Goal: Task Accomplishment & Management: Manage account settings

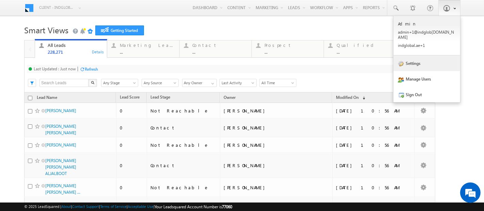
click at [421, 59] on link "Settings" at bounding box center [426, 63] width 67 height 16
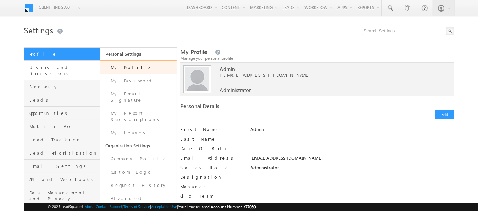
click at [71, 70] on link "Users and Permissions" at bounding box center [62, 70] width 76 height 19
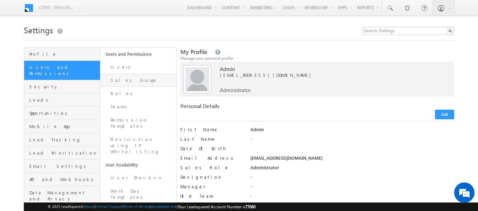
click at [127, 82] on link "Sales Groups" at bounding box center [138, 80] width 76 height 13
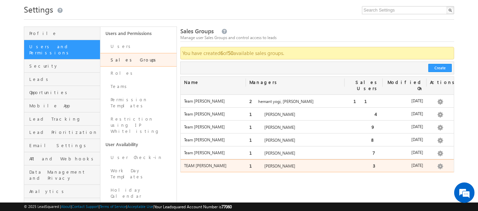
scroll to position [21, 0]
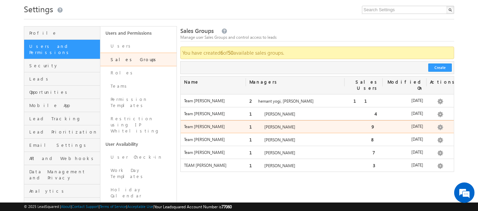
click at [271, 124] on label "1 Ankit Singh" at bounding box center [295, 127] width 92 height 6
click at [373, 124] on span "9" at bounding box center [376, 127] width 8 height 6
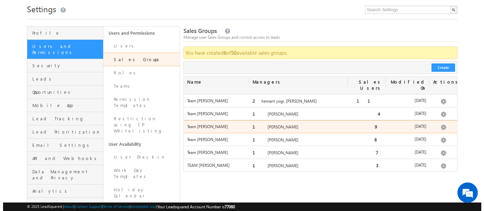
scroll to position [0, 0]
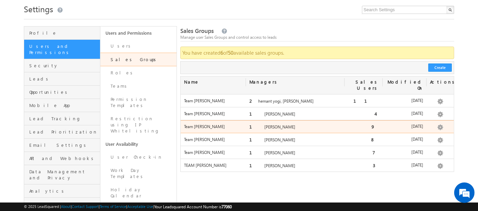
click at [212, 124] on div "Team Ankit Singh" at bounding box center [214, 129] width 66 height 10
click at [261, 124] on label "1 Ankit Singh" at bounding box center [295, 127] width 92 height 6
click at [197, 124] on label "Team [PERSON_NAME]" at bounding box center [213, 127] width 59 height 6
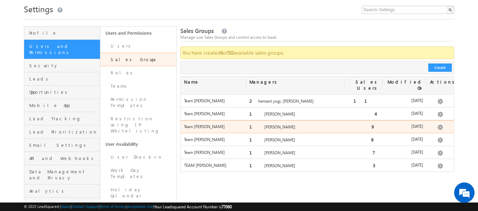
click at [197, 124] on label "Team [PERSON_NAME]" at bounding box center [213, 127] width 59 height 6
click at [421, 131] on link "Edit" at bounding box center [428, 135] width 34 height 8
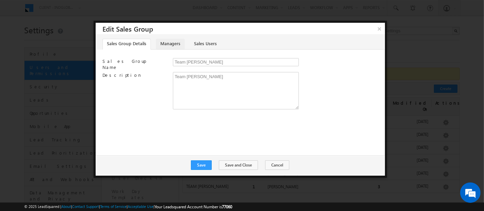
click at [174, 41] on link "Managers" at bounding box center [170, 44] width 29 height 11
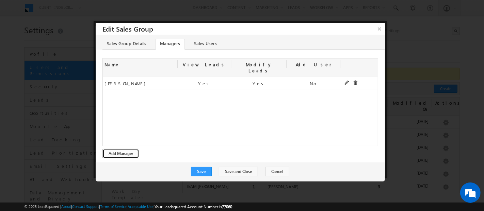
click at [115, 149] on button "Add Manager" at bounding box center [120, 154] width 37 height 10
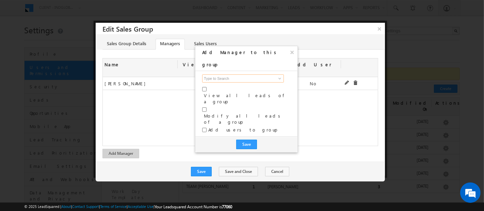
click at [238, 75] on input at bounding box center [243, 79] width 82 height 8
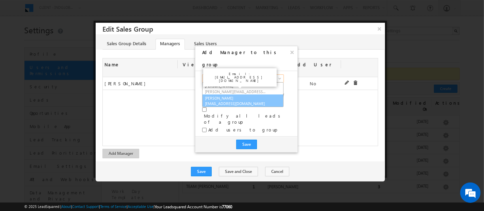
click at [234, 95] on link "Shubham Tripathi shubhamdutta.tripathi@indglobal.ae" at bounding box center [242, 101] width 81 height 13
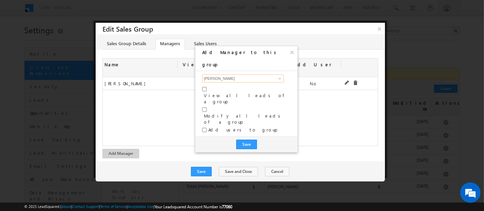
type input "[PERSON_NAME]"
click at [205, 108] on input "checkbox" at bounding box center [204, 110] width 4 height 4
checkbox input "true"
click at [247, 140] on button "Save" at bounding box center [246, 145] width 21 height 10
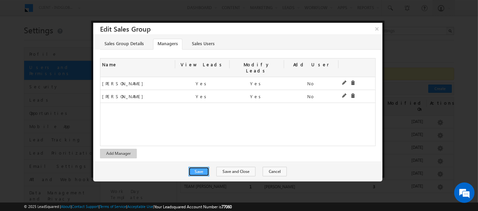
click at [203, 167] on button "Save" at bounding box center [199, 172] width 21 height 10
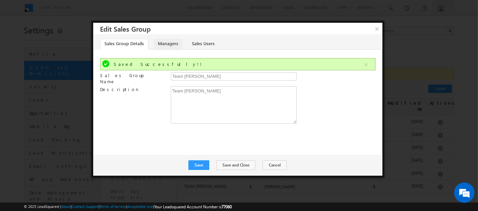
click at [163, 44] on link "Managers" at bounding box center [167, 44] width 29 height 11
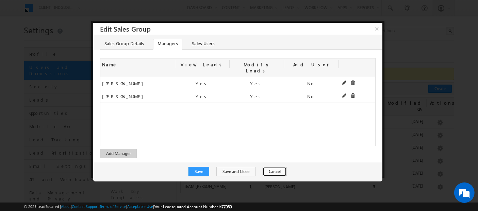
click at [274, 167] on button "Cancel" at bounding box center [275, 172] width 24 height 10
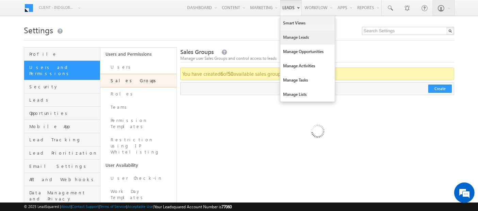
click at [288, 38] on link "Manage Leads" at bounding box center [307, 37] width 54 height 14
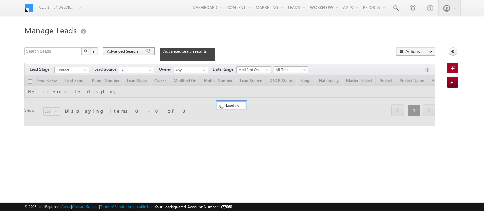
click at [132, 51] on span "Advanced Search" at bounding box center [123, 51] width 33 height 6
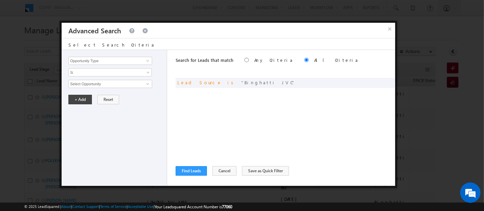
click at [387, 30] on button "×" at bounding box center [389, 29] width 11 height 12
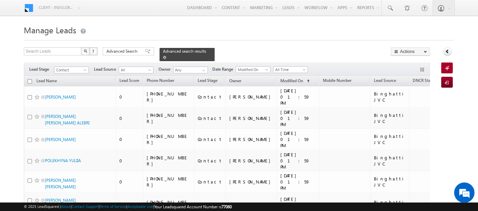
click at [166, 56] on span at bounding box center [164, 57] width 3 height 3
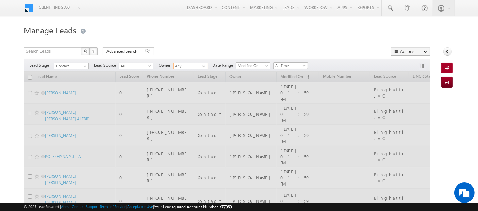
click at [196, 67] on input "Any" at bounding box center [190, 66] width 35 height 7
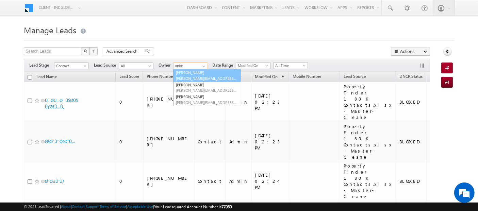
click at [224, 72] on link "Ankit Singh ankitkumar.singh@indglobal.ae" at bounding box center [207, 75] width 68 height 13
type input "[PERSON_NAME]"
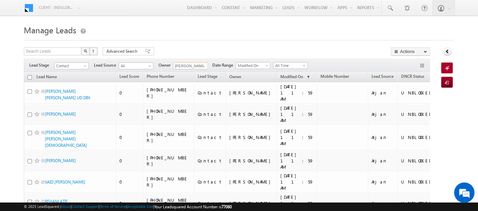
click at [30, 77] on input "checkbox" at bounding box center [30, 77] width 4 height 4
checkbox input "true"
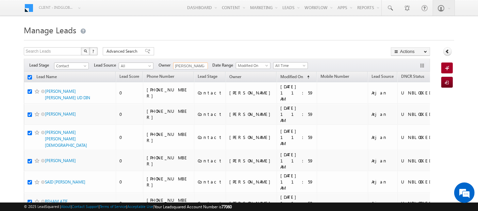
checkbox input "true"
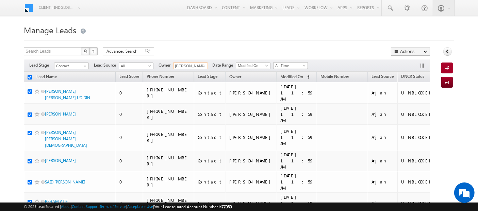
checkbox input "true"
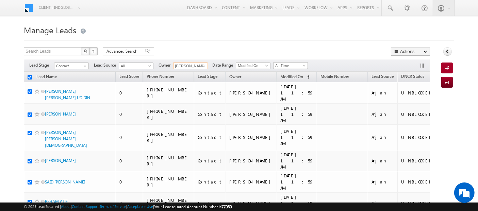
checkbox input "true"
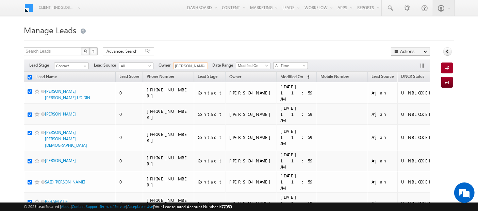
checkbox input "true"
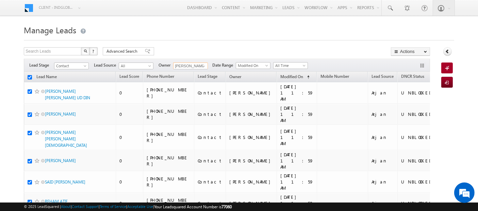
checkbox input "true"
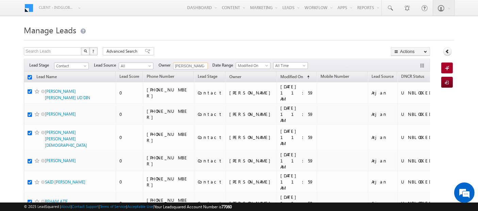
checkbox input "true"
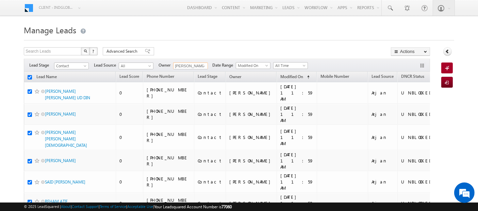
checkbox input "true"
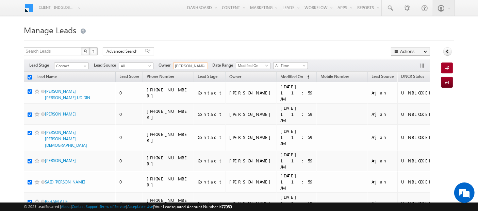
checkbox input "true"
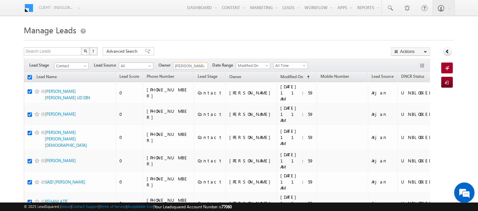
checkbox input "true"
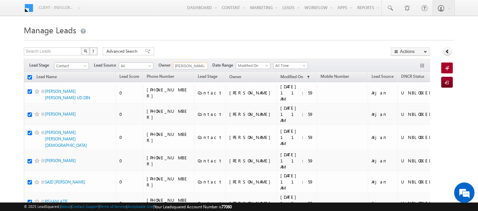
checkbox input "true"
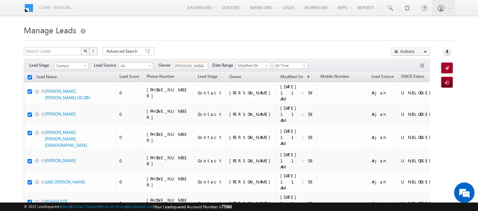
checkbox input "true"
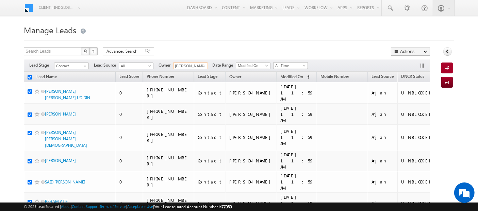
checkbox input "true"
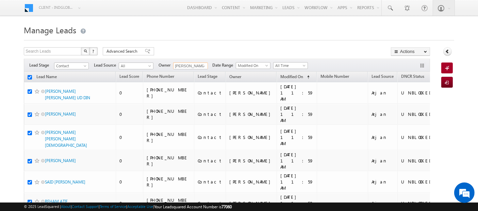
checkbox input "true"
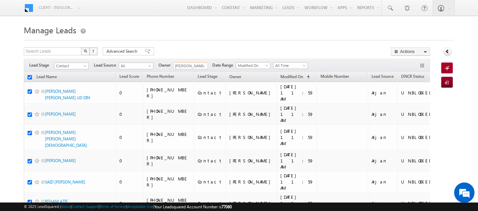
checkbox input "true"
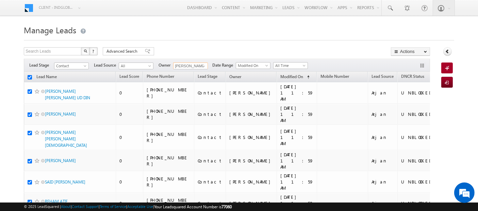
checkbox input "true"
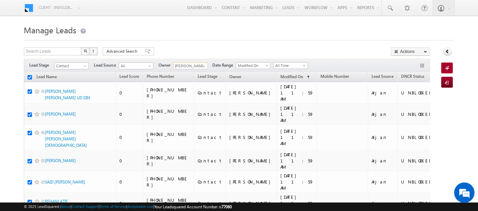
checkbox input "true"
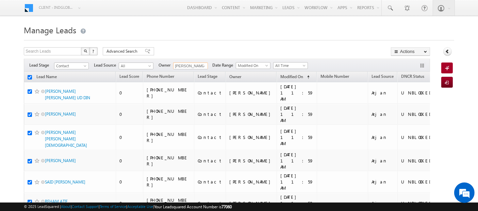
checkbox input "true"
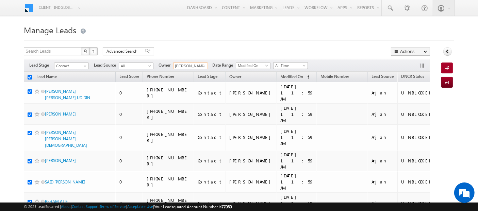
checkbox input "true"
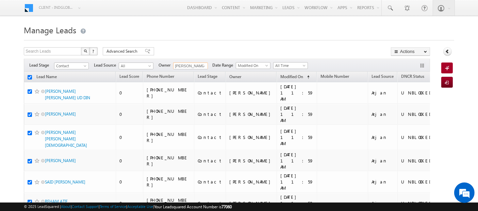
checkbox input "true"
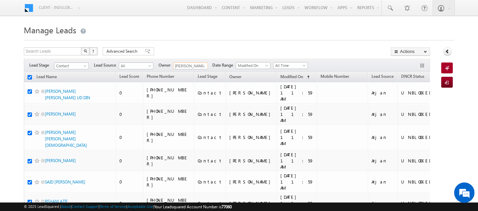
checkbox input "true"
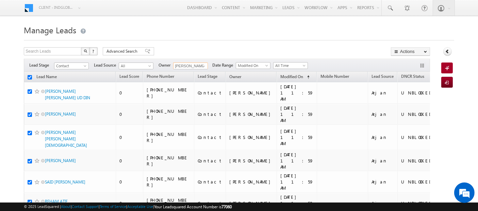
checkbox input "true"
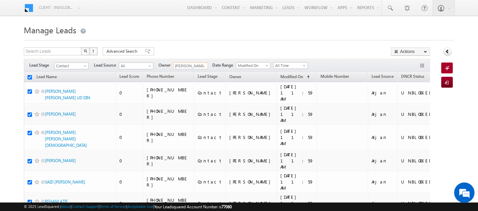
checkbox input "true"
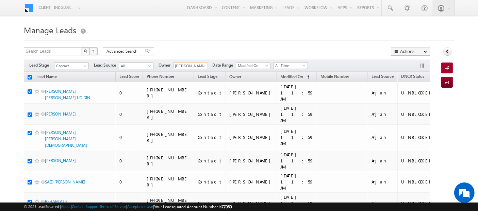
checkbox input "true"
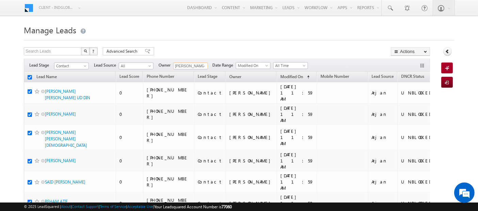
checkbox input "true"
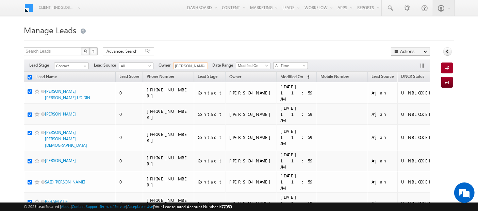
checkbox input "true"
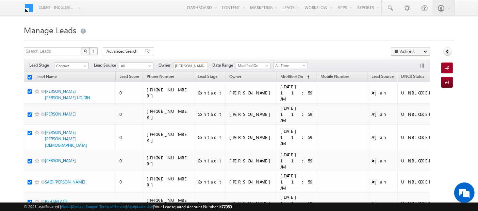
checkbox input "true"
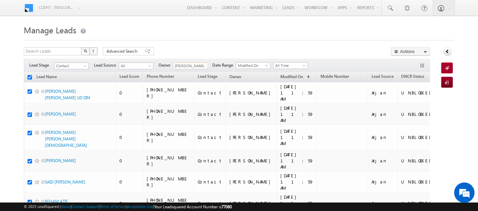
checkbox input "true"
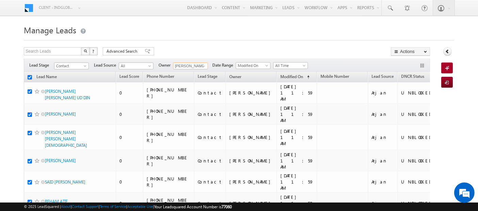
checkbox input "true"
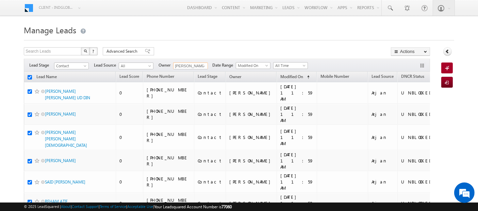
checkbox input "true"
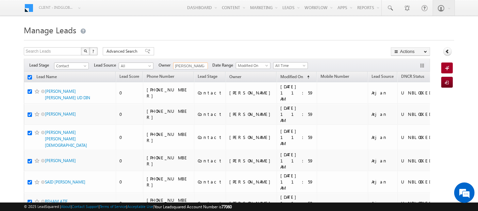
checkbox input "true"
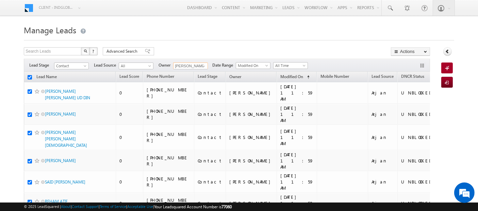
checkbox input "true"
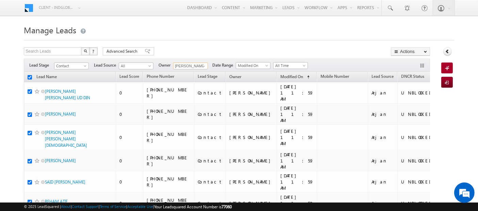
checkbox input "true"
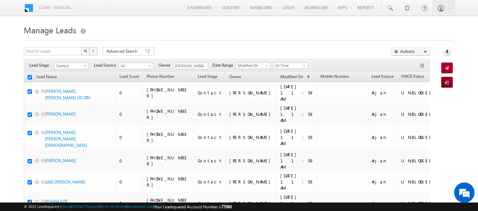
checkbox input "true"
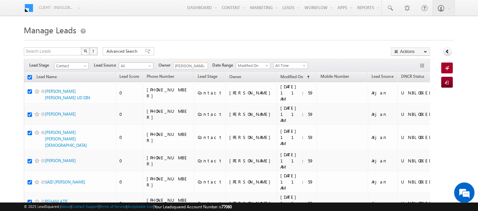
checkbox input "true"
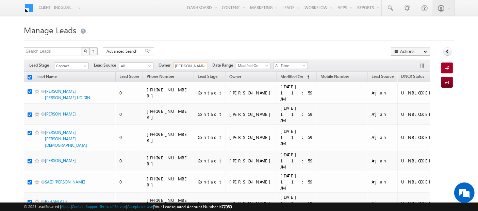
checkbox input "true"
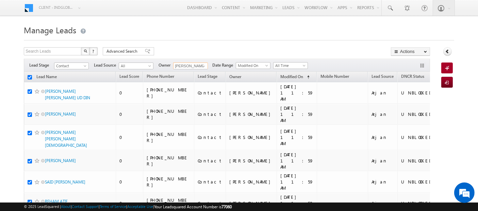
checkbox input "true"
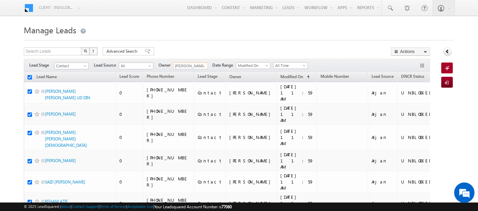
checkbox input "true"
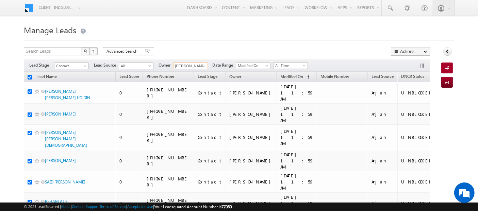
checkbox input "true"
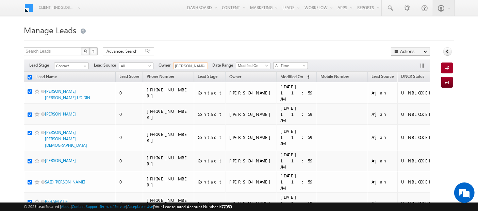
checkbox input "true"
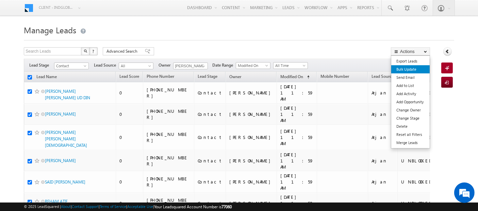
click at [404, 71] on link "Bulk Update" at bounding box center [410, 69] width 38 height 8
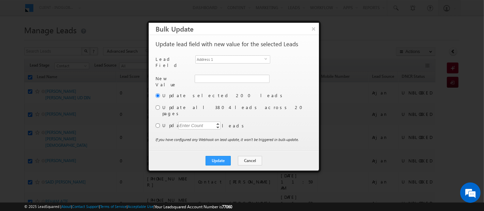
click at [219, 54] on div "Another user is the owner of this account. Update lead field with new value for…" at bounding box center [233, 93] width 155 height 105
click at [219, 59] on span "Address 1" at bounding box center [230, 59] width 69 height 7
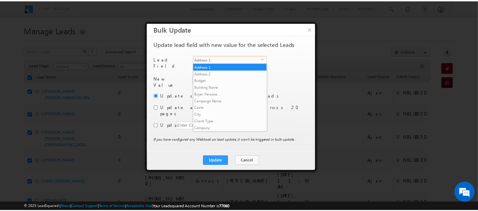
scroll to position [259, 0]
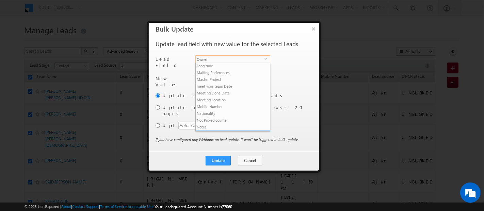
click at [221, 131] on li "Owner" at bounding box center [233, 134] width 74 height 7
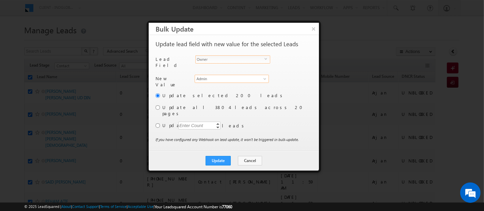
click at [223, 75] on input "Admin" at bounding box center [232, 79] width 74 height 8
paste input "shubhamdutta.triapthi@indglobal.ae"
click at [244, 86] on link "No results found" at bounding box center [232, 87] width 74 height 8
click at [235, 76] on input "No results found" at bounding box center [232, 79] width 74 height 8
paste input "shubhamdutta.triapthi@indglobal.ae"
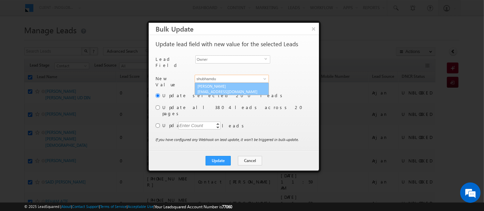
click at [235, 83] on link "Shubham Tripathi shubhamdutta.tripathi@indglobal.ae" at bounding box center [232, 89] width 74 height 13
click at [252, 78] on input "Shubham Tripathi" at bounding box center [232, 79] width 74 height 8
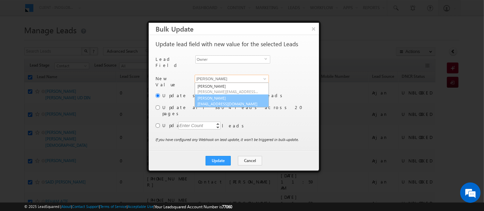
click at [242, 101] on span "[EMAIL_ADDRESS][DOMAIN_NAME]" at bounding box center [227, 103] width 61 height 5
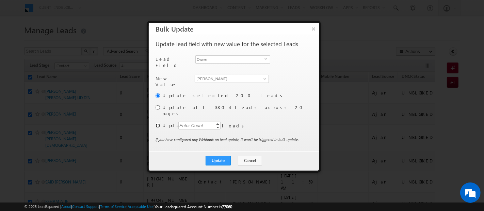
click at [158, 124] on input "radio" at bounding box center [158, 126] width 4 height 4
click at [204, 122] on div "Enter Count" at bounding box center [191, 126] width 26 height 8
click at [215, 156] on button "Update" at bounding box center [218, 161] width 25 height 10
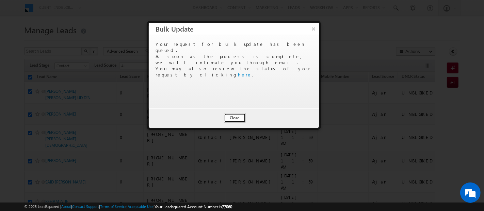
click at [236, 117] on button "Close" at bounding box center [235, 118] width 22 height 10
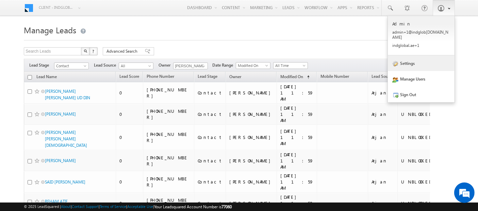
click at [422, 59] on link "Settings" at bounding box center [421, 63] width 67 height 16
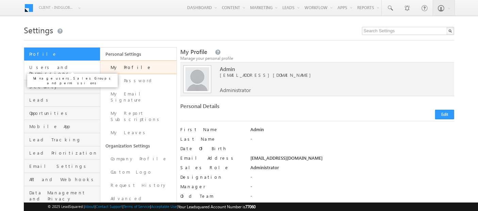
click at [66, 67] on span "Users and Permissions" at bounding box center [63, 70] width 69 height 12
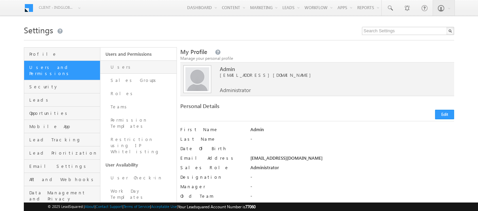
click at [122, 66] on link "Users" at bounding box center [138, 67] width 76 height 13
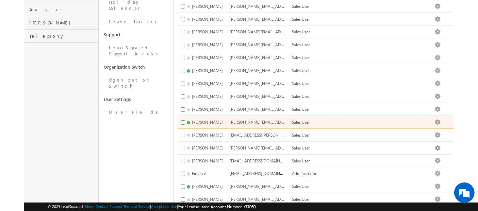
scroll to position [268, 0]
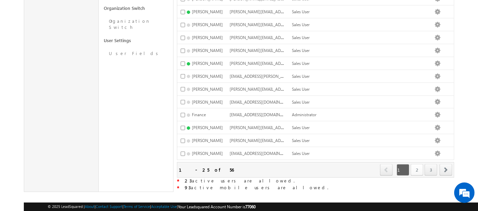
click at [416, 164] on link "2" at bounding box center [417, 170] width 13 height 12
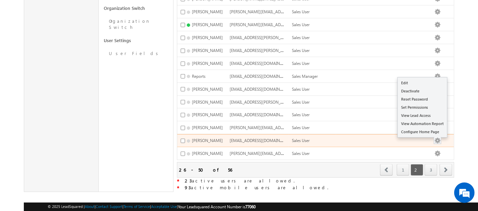
click at [441, 138] on button "button" at bounding box center [437, 141] width 7 height 7
click at [410, 79] on link "Edit" at bounding box center [422, 83] width 49 height 8
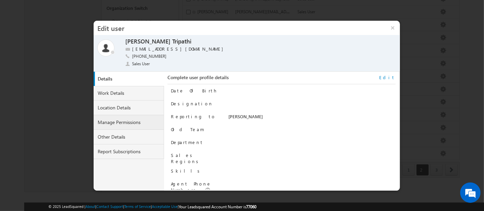
click at [139, 122] on link "Manage Permissions" at bounding box center [129, 122] width 71 height 15
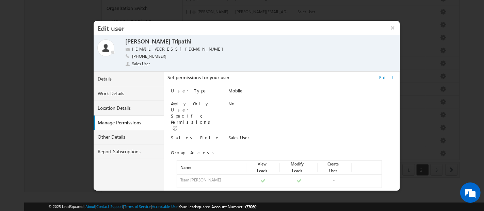
click at [391, 77] on link "Edit" at bounding box center [387, 78] width 16 height 6
select select "Sales_User"
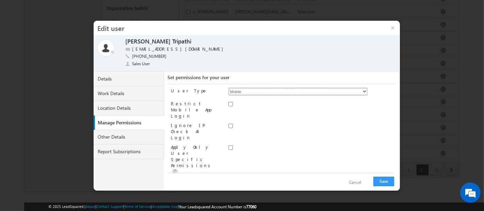
click at [334, 93] on select "Regular Mobile" at bounding box center [297, 92] width 139 height 8
select select "0"
click at [228, 88] on select "Regular Mobile" at bounding box center [297, 92] width 139 height 8
click at [386, 182] on button "Save" at bounding box center [383, 182] width 21 height 10
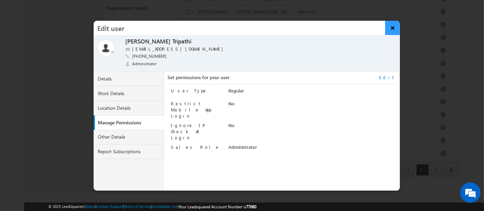
click at [392, 30] on button "×" at bounding box center [392, 28] width 15 height 14
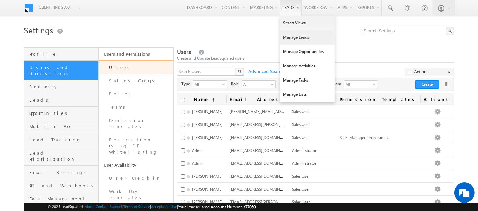
click at [292, 37] on link "Manage Leads" at bounding box center [307, 37] width 54 height 14
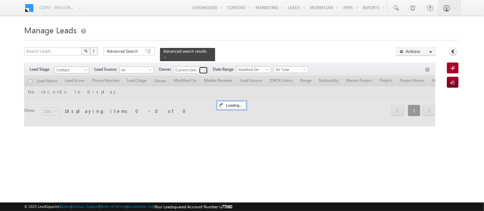
click at [205, 68] on span at bounding box center [203, 70] width 5 height 5
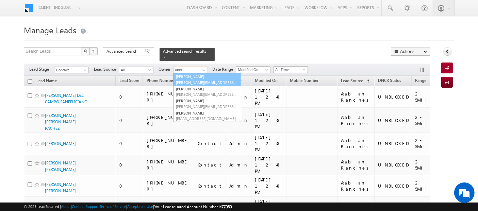
click at [222, 80] on span "[PERSON_NAME][EMAIL_ADDRESS][PERSON_NAME][DOMAIN_NAME]" at bounding box center [206, 82] width 61 height 5
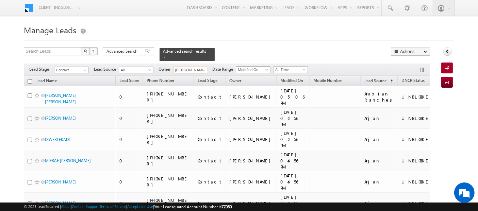
type input "Ankit Singh"
click at [268, 68] on span at bounding box center [267, 70] width 5 height 5
click at [332, 38] on div at bounding box center [239, 38] width 431 height 4
click at [282, 67] on span "All Time" at bounding box center [290, 70] width 32 height 6
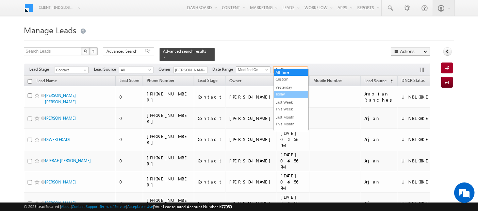
click at [284, 93] on link "Today" at bounding box center [291, 94] width 34 height 6
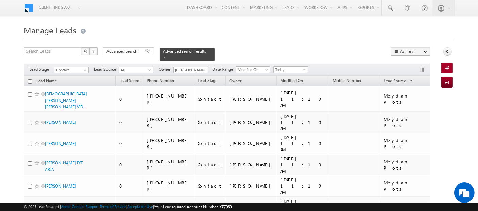
click at [30, 79] on input "checkbox" at bounding box center [30, 81] width 4 height 4
checkbox input "true"
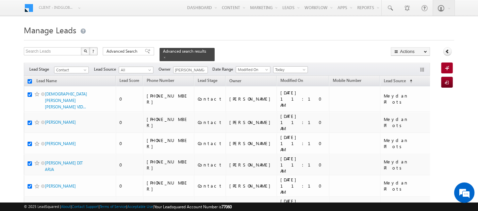
checkbox input "true"
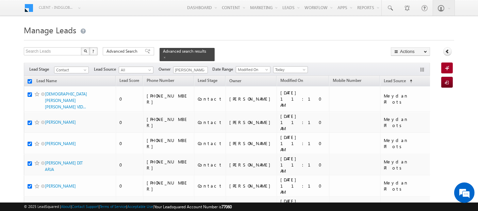
checkbox input "true"
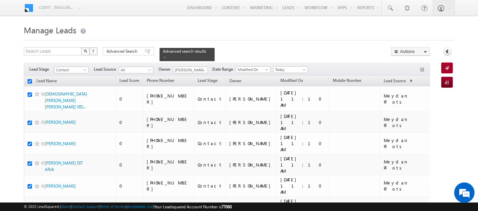
checkbox input "true"
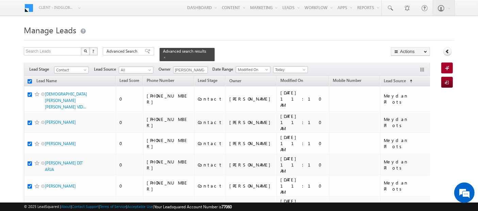
checkbox input "true"
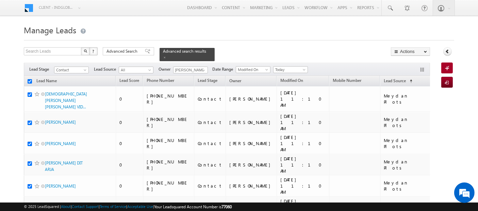
checkbox input "true"
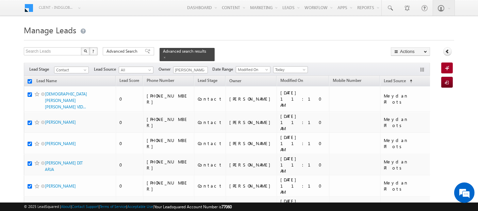
checkbox input "true"
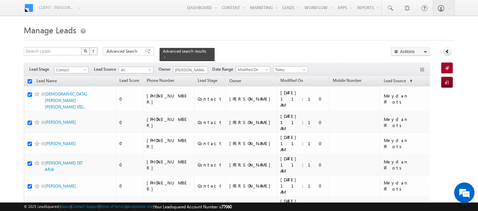
checkbox input "true"
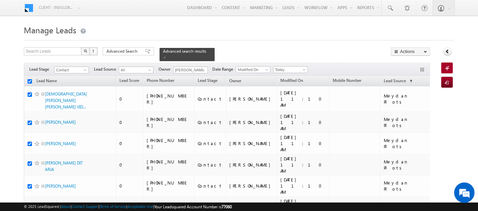
checkbox input "true"
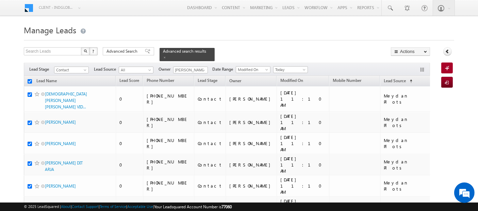
checkbox input "true"
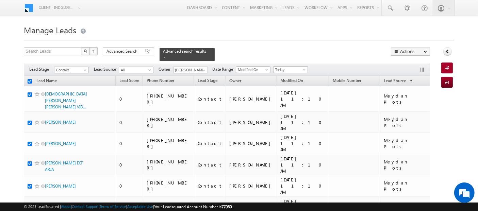
checkbox input "true"
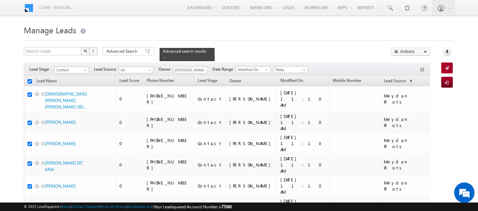
checkbox input "true"
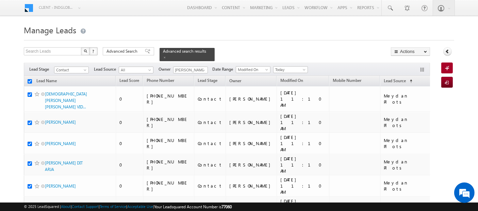
checkbox input "true"
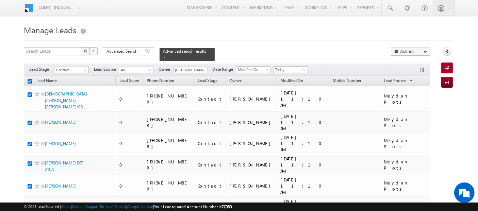
checkbox input "true"
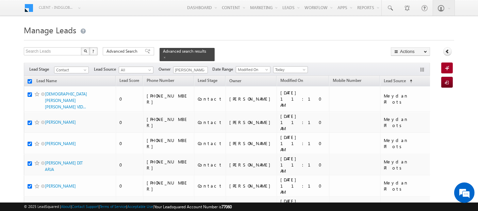
checkbox input "true"
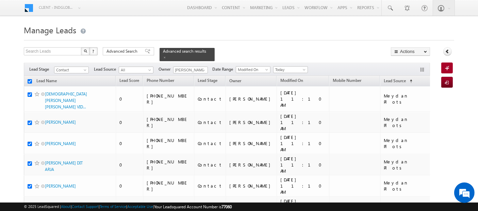
checkbox input "true"
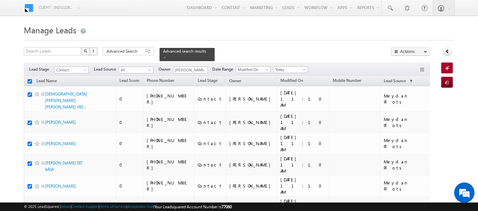
checkbox input "true"
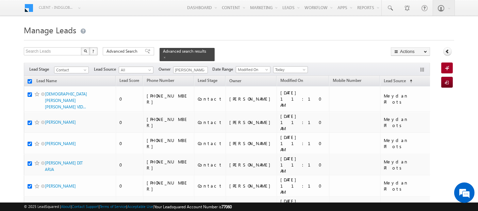
checkbox input "true"
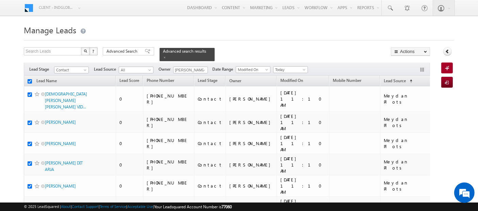
checkbox input "true"
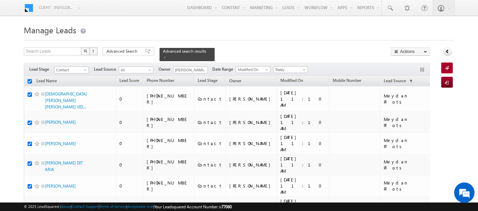
checkbox input "true"
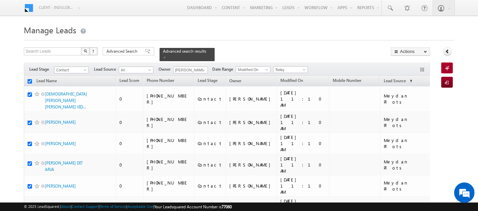
checkbox input "true"
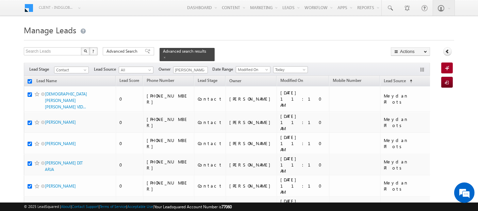
checkbox input "true"
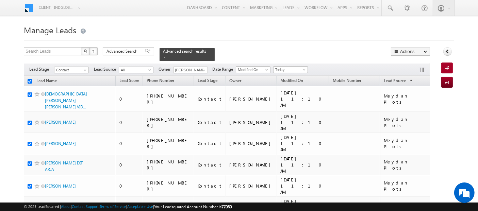
checkbox input "true"
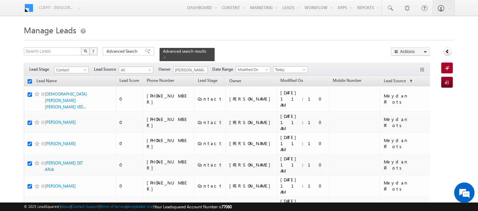
checkbox input "true"
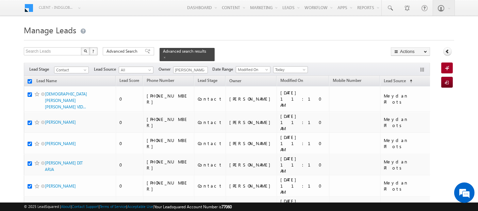
checkbox input "true"
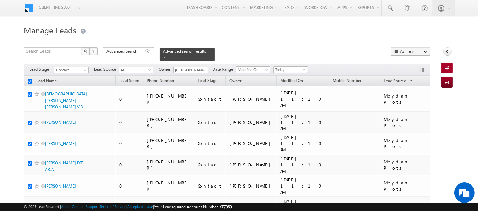
checkbox input "true"
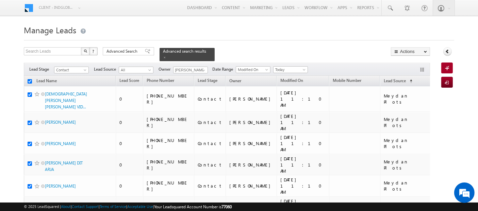
checkbox input "true"
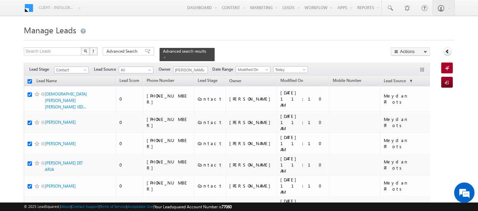
checkbox input "true"
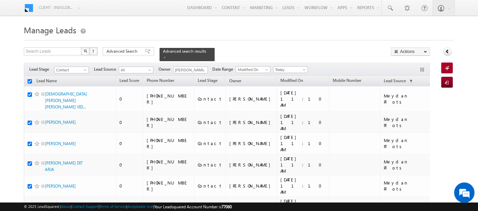
checkbox input "true"
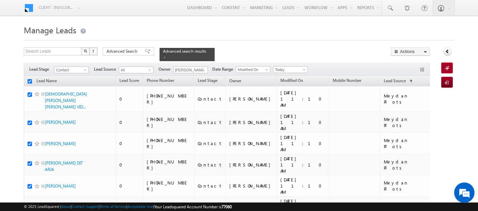
checkbox input "true"
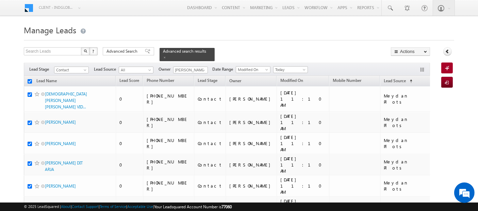
checkbox input "true"
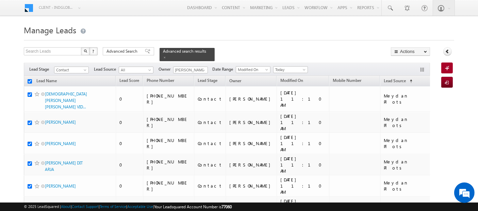
checkbox input "true"
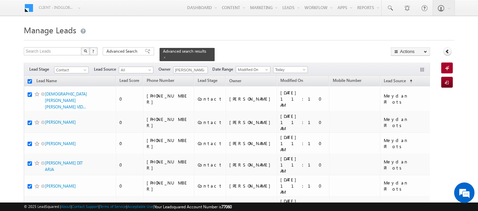
checkbox input "true"
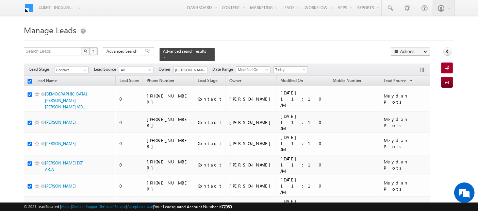
checkbox input "true"
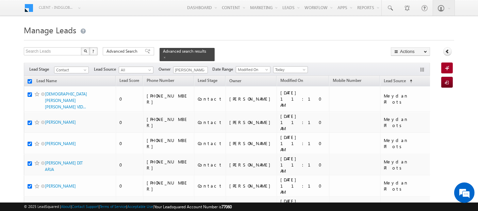
checkbox input "true"
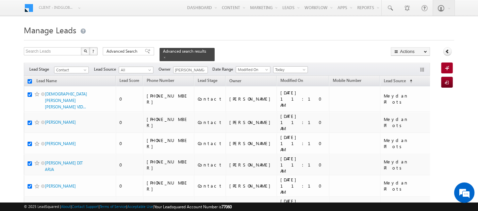
checkbox input "true"
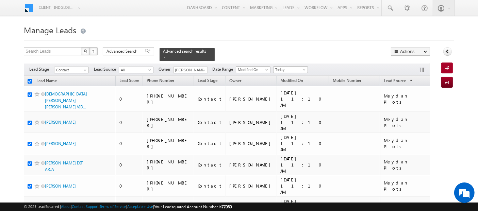
checkbox input "true"
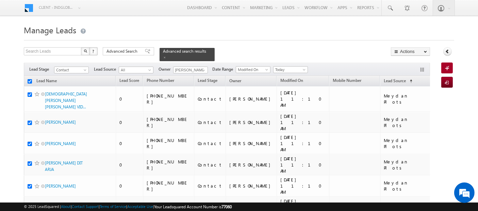
checkbox input "true"
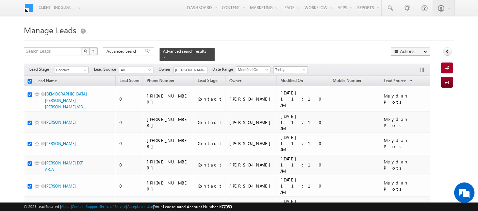
checkbox input "true"
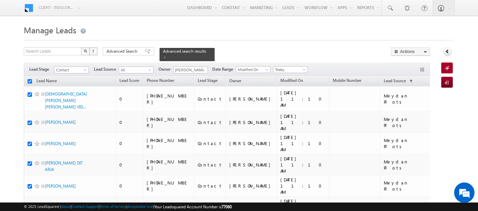
checkbox input "true"
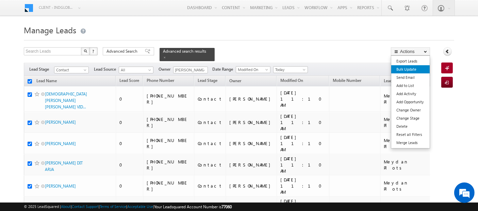
click at [410, 68] on link "Bulk Update" at bounding box center [410, 69] width 38 height 8
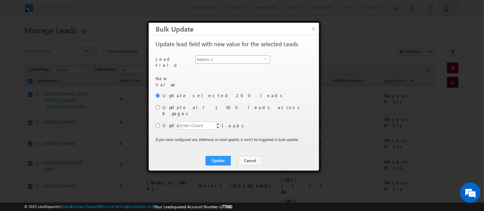
click at [222, 60] on span "Address 1" at bounding box center [230, 59] width 69 height 7
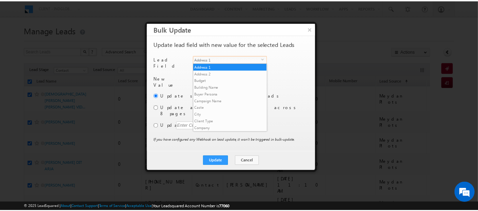
scroll to position [259, 0]
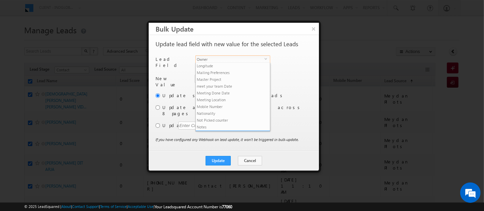
click at [222, 131] on li "Owner" at bounding box center [233, 134] width 74 height 7
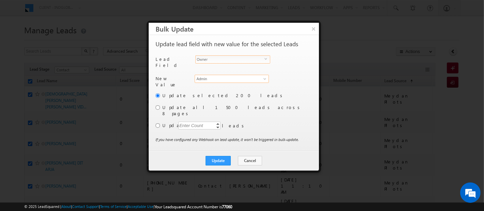
click at [209, 77] on input "Admin" at bounding box center [232, 79] width 74 height 8
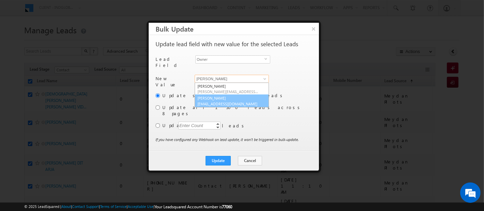
click at [232, 101] on span "[EMAIL_ADDRESS][DOMAIN_NAME]" at bounding box center [227, 103] width 61 height 5
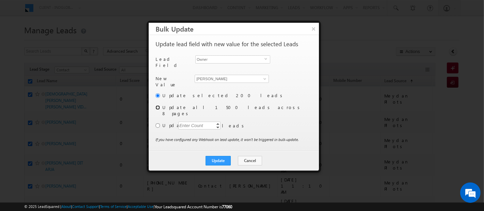
click at [158, 106] on input "radio" at bounding box center [158, 108] width 4 height 4
click at [219, 156] on button "Update" at bounding box center [218, 161] width 25 height 10
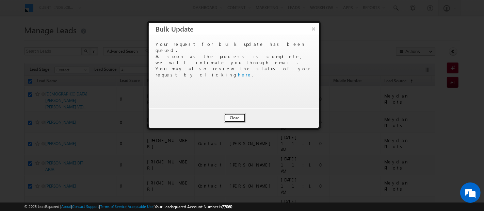
click at [235, 117] on button "Close" at bounding box center [235, 118] width 22 height 10
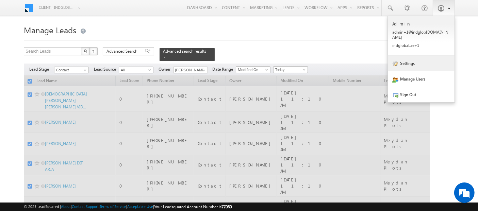
click at [414, 59] on link "Settings" at bounding box center [421, 63] width 67 height 16
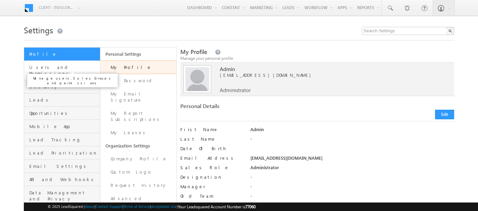
click at [65, 70] on span "Users and Permissions" at bounding box center [63, 70] width 69 height 12
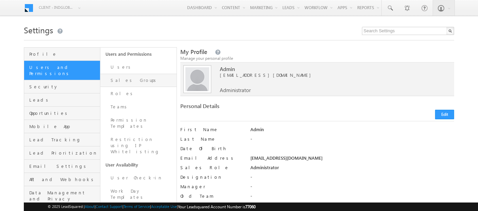
click at [127, 81] on link "Sales Groups" at bounding box center [138, 80] width 76 height 13
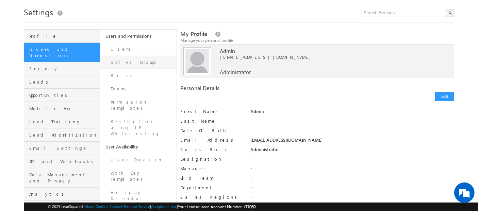
scroll to position [18, 0]
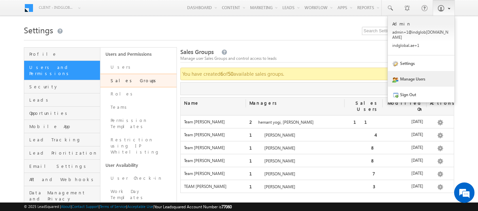
click at [413, 71] on link "Manage Users" at bounding box center [421, 79] width 67 height 16
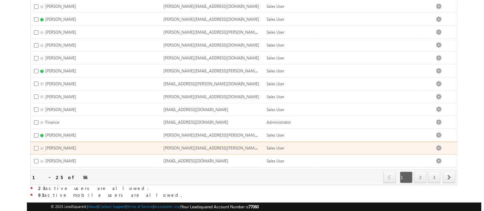
scroll to position [243, 0]
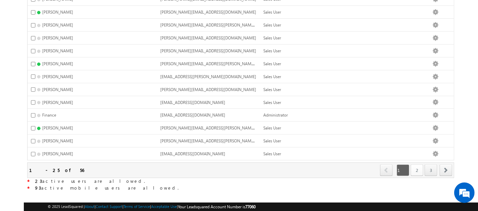
click at [416, 165] on link "2" at bounding box center [417, 171] width 13 height 12
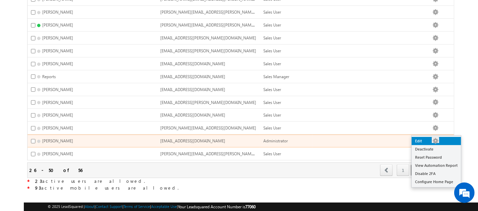
click at [429, 144] on link "Edit" at bounding box center [436, 141] width 49 height 8
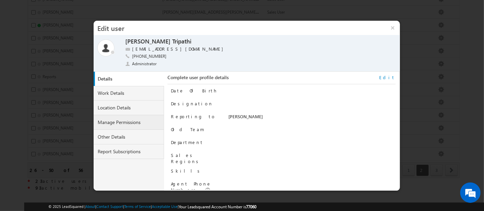
click at [129, 121] on link "Manage Permissions" at bounding box center [129, 122] width 71 height 15
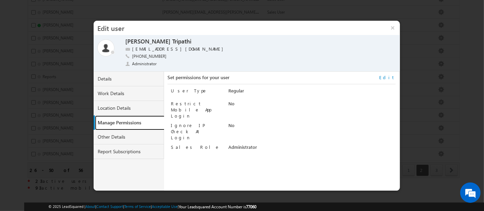
scroll to position [0, 0]
click at [393, 77] on link "Edit" at bounding box center [387, 78] width 16 height 6
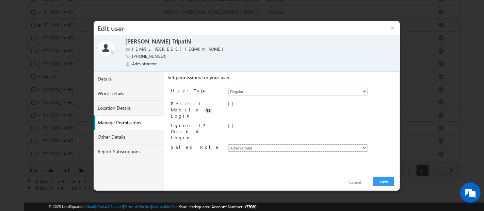
click at [305, 144] on select "Administrator Marketing User Sales Manager Sales User" at bounding box center [297, 148] width 139 height 8
select select "Sales_User"
click at [228, 144] on select "Administrator Marketing User Sales Manager Sales User" at bounding box center [297, 148] width 139 height 8
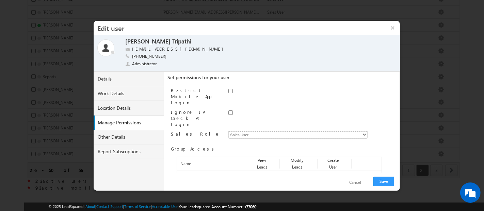
scroll to position [17, 0]
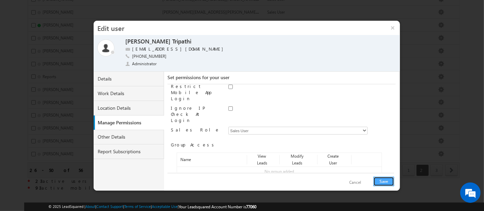
click at [383, 181] on button "Save" at bounding box center [383, 182] width 21 height 10
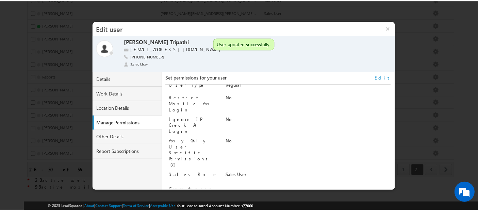
scroll to position [0, 0]
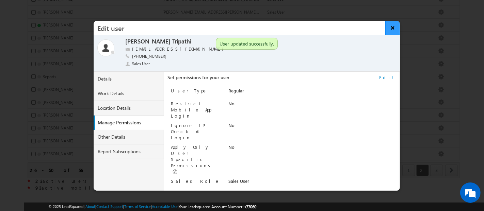
click at [390, 32] on button "×" at bounding box center [392, 28] width 15 height 14
